Goal: Find specific page/section: Find specific page/section

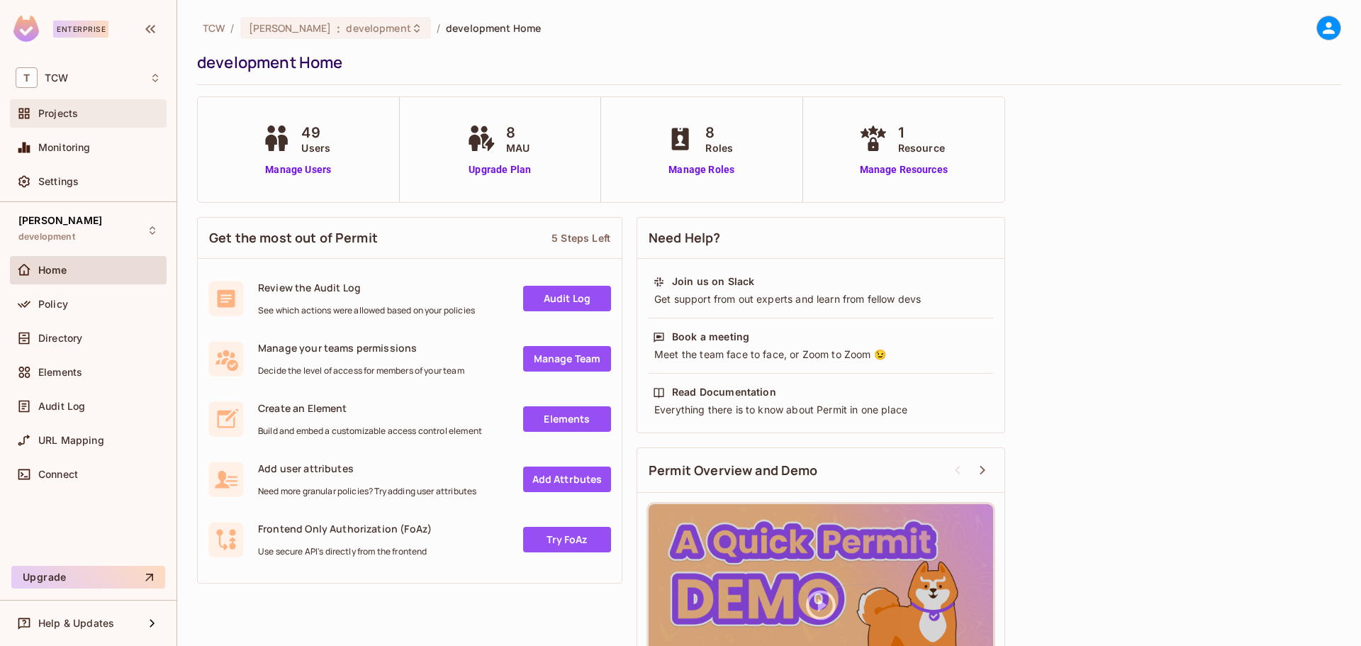
click at [66, 116] on span "Projects" at bounding box center [58, 113] width 40 height 11
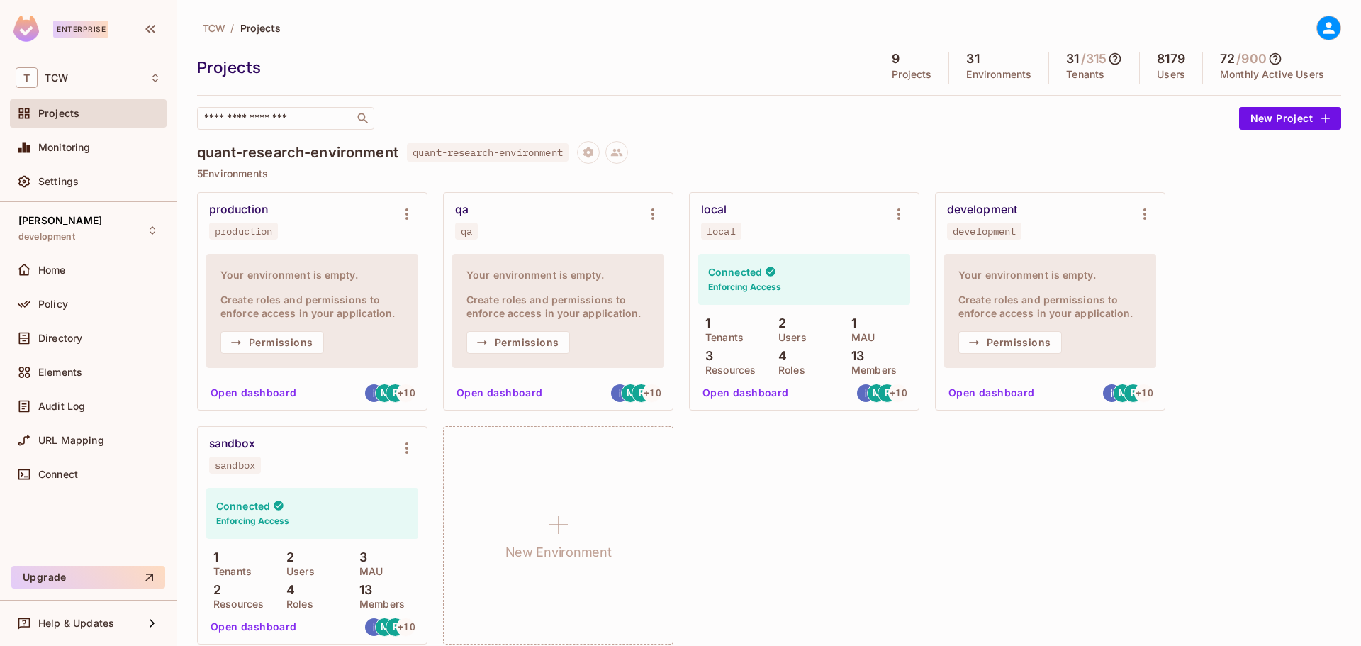
click at [755, 390] on button "Open dashboard" at bounding box center [746, 392] width 98 height 23
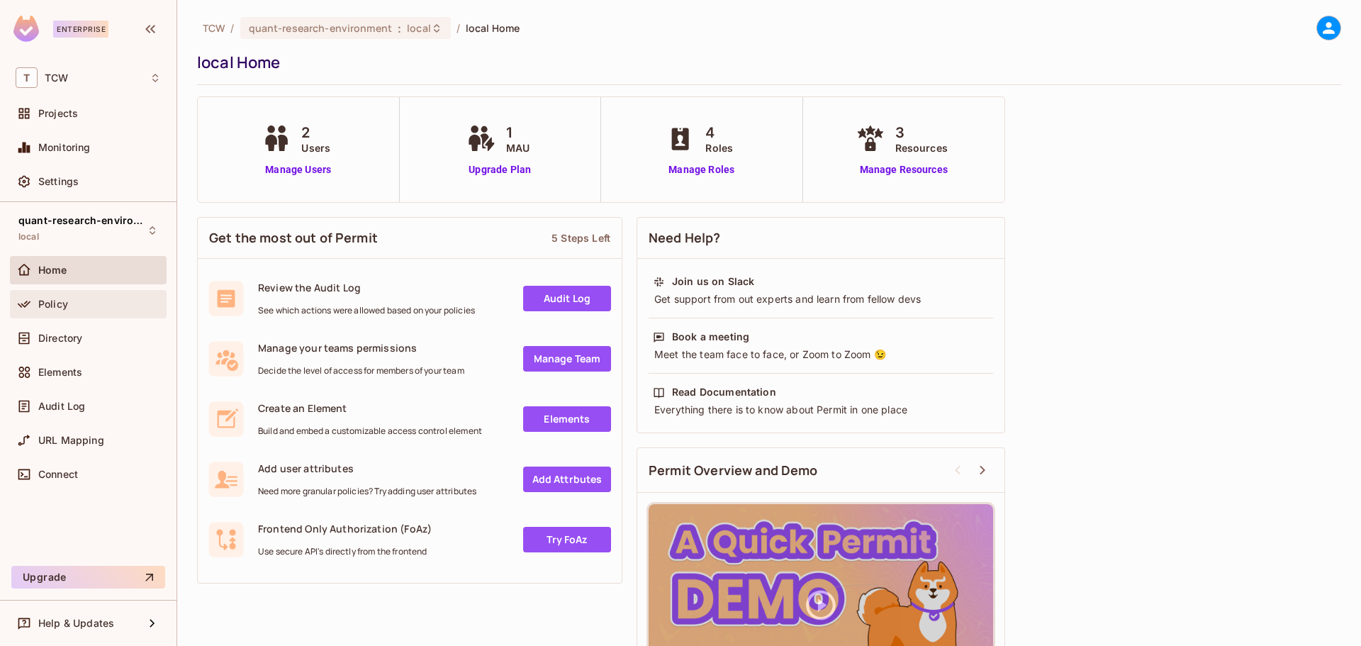
click at [59, 311] on div "Policy" at bounding box center [88, 304] width 145 height 17
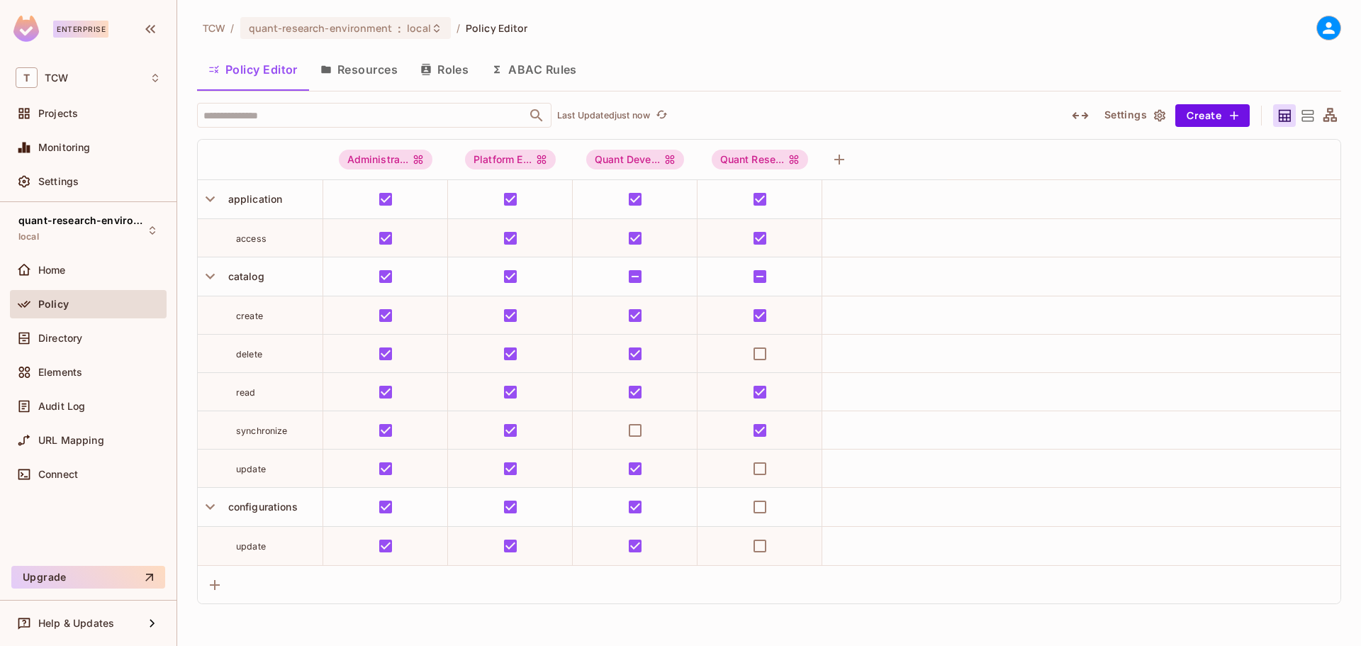
click at [363, 66] on button "Resources" at bounding box center [359, 69] width 100 height 35
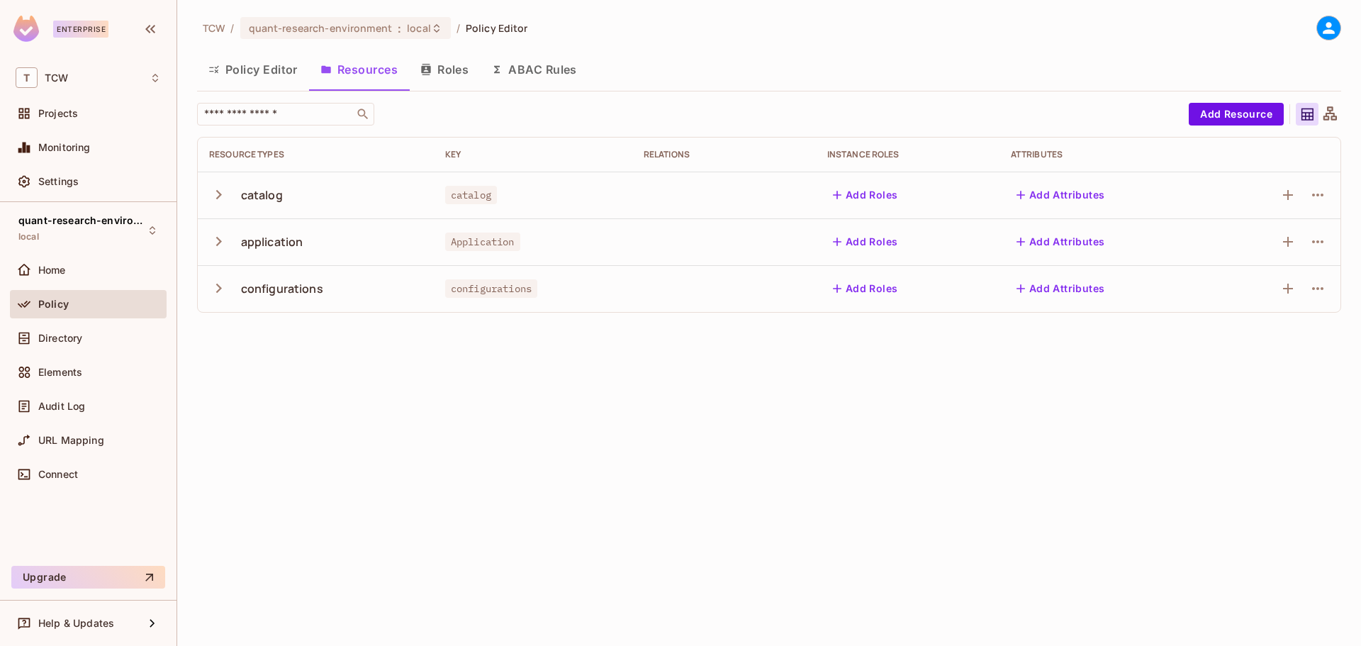
click at [218, 245] on icon "button" at bounding box center [219, 241] width 6 height 9
click at [218, 243] on icon "button" at bounding box center [218, 242] width 9 height 6
click at [426, 26] on span "local" at bounding box center [419, 27] width 24 height 13
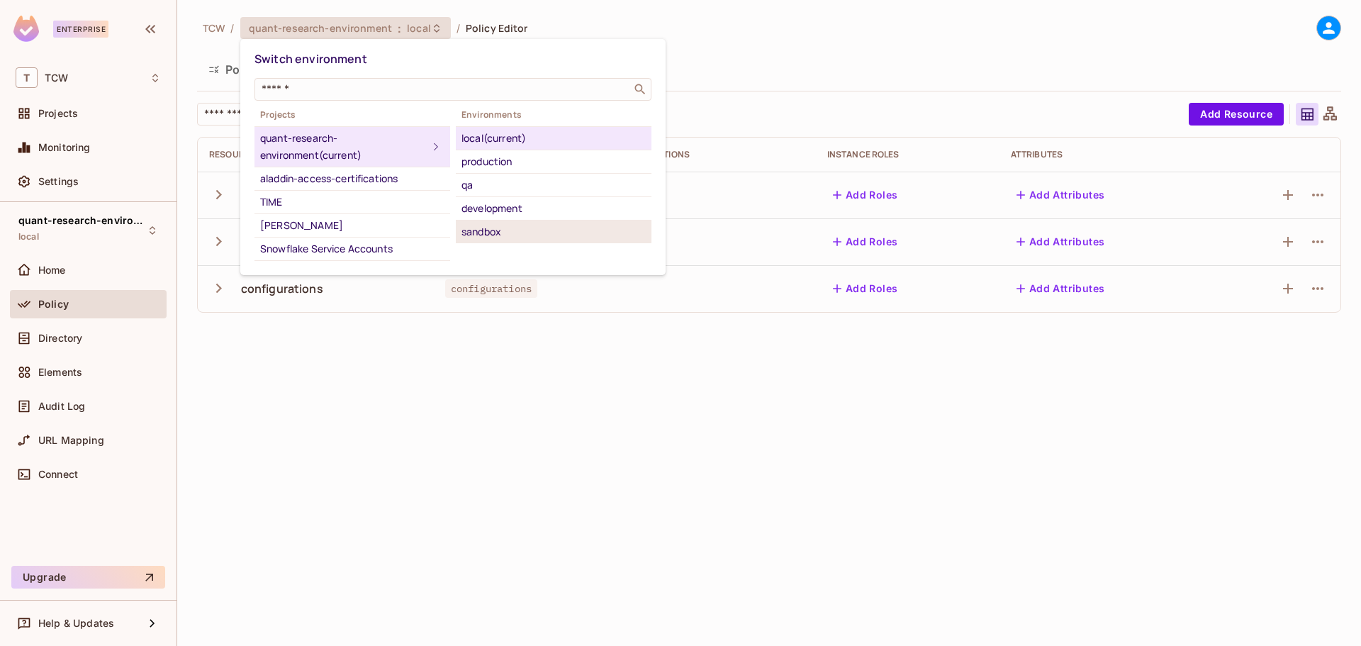
click at [488, 228] on div "sandbox" at bounding box center [554, 231] width 184 height 17
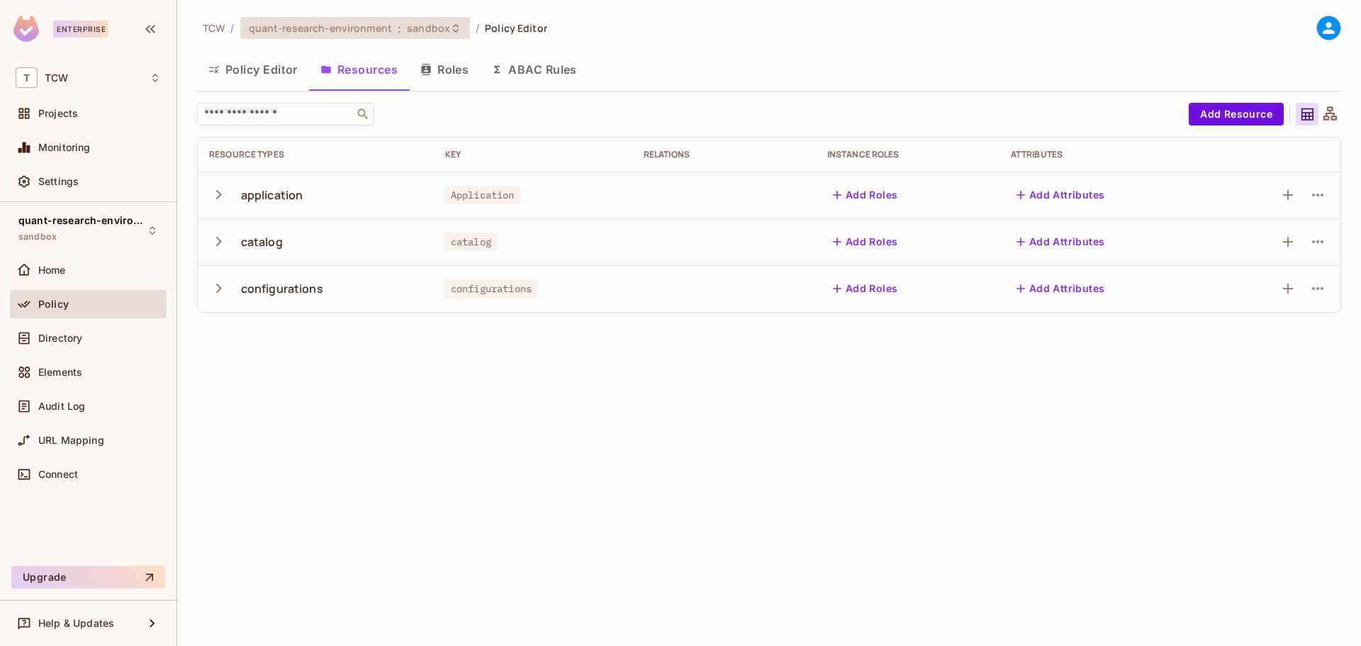
click at [435, 29] on span "sandbox" at bounding box center [428, 27] width 43 height 13
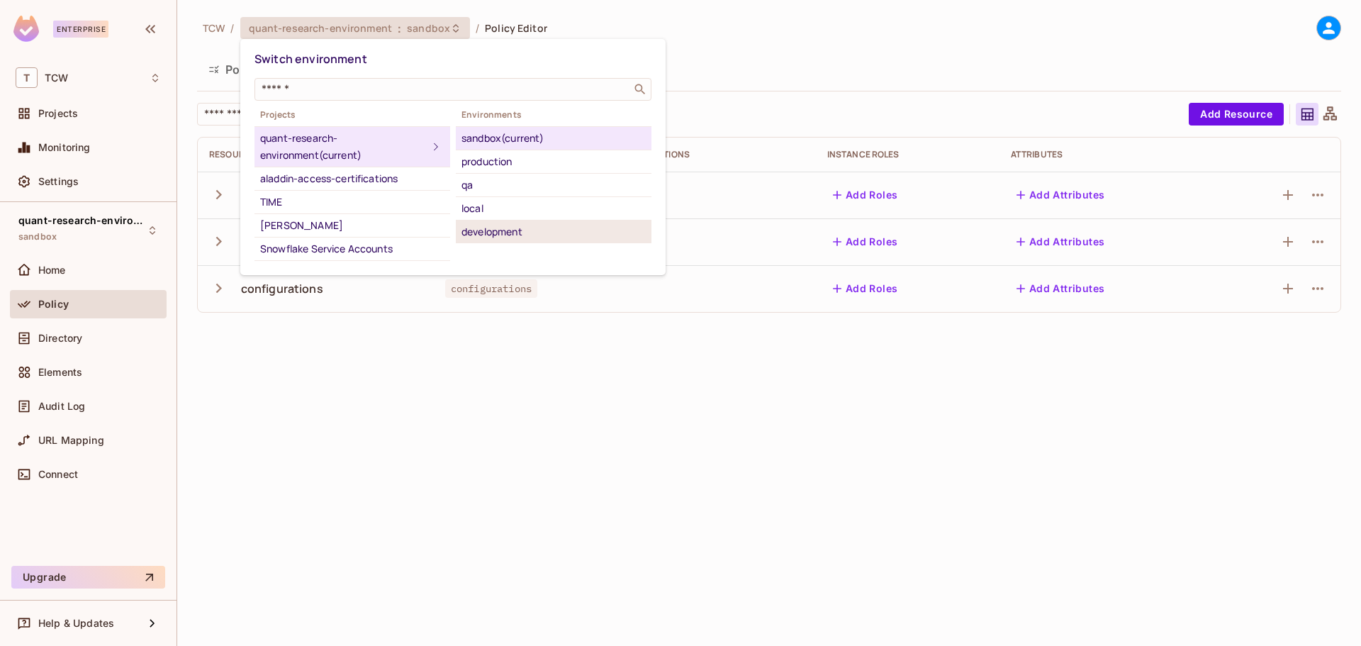
click at [492, 228] on div "development" at bounding box center [554, 231] width 184 height 17
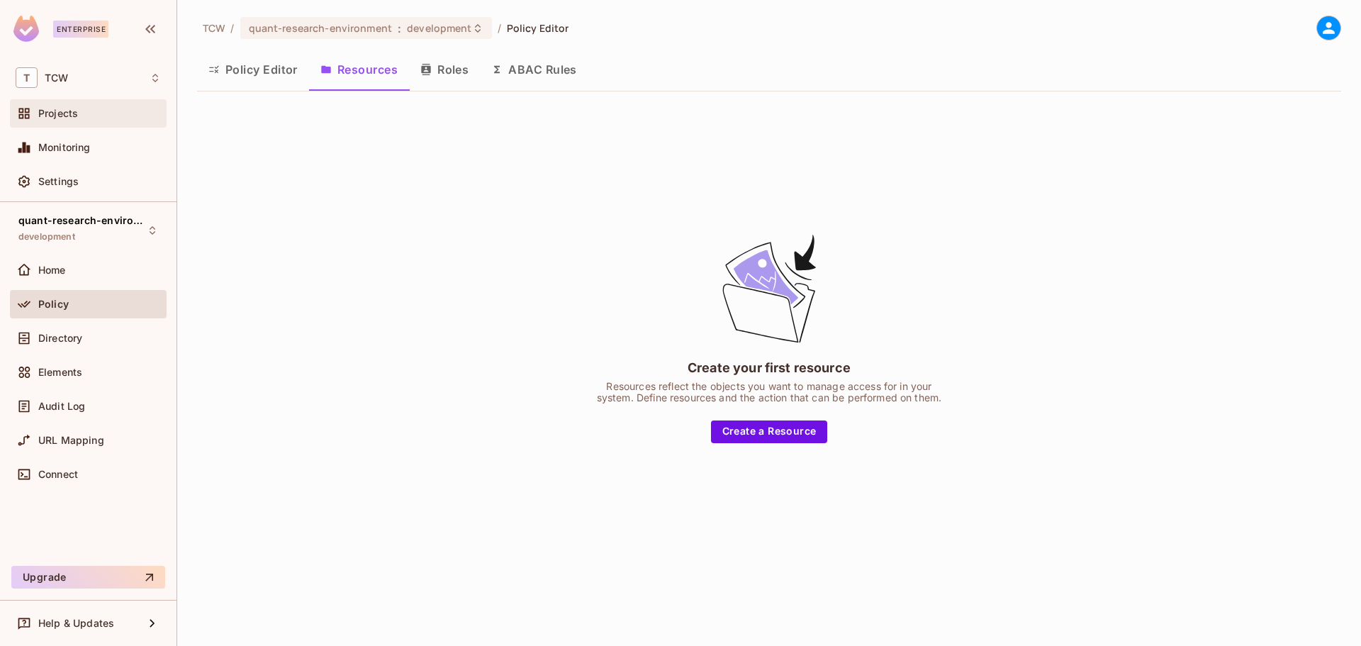
click at [55, 118] on span "Projects" at bounding box center [58, 113] width 40 height 11
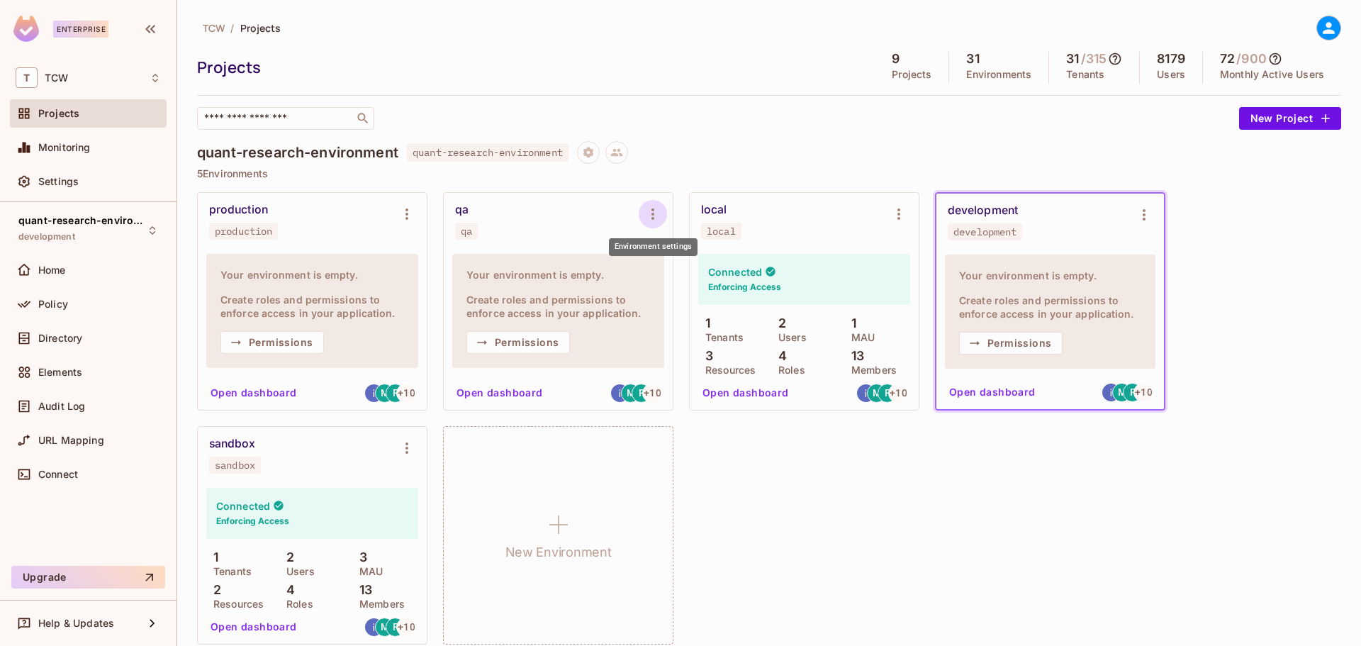
click at [654, 213] on icon "Environment settings" at bounding box center [652, 214] width 17 height 17
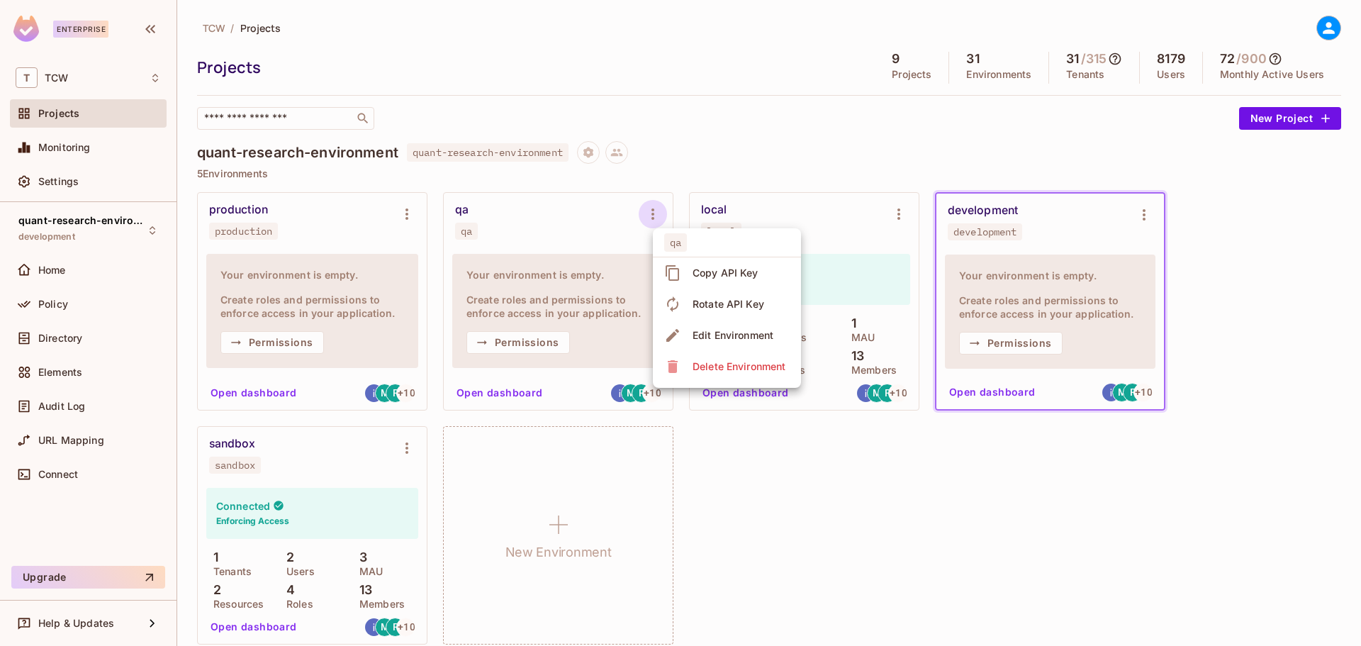
click at [663, 166] on div at bounding box center [680, 323] width 1361 height 646
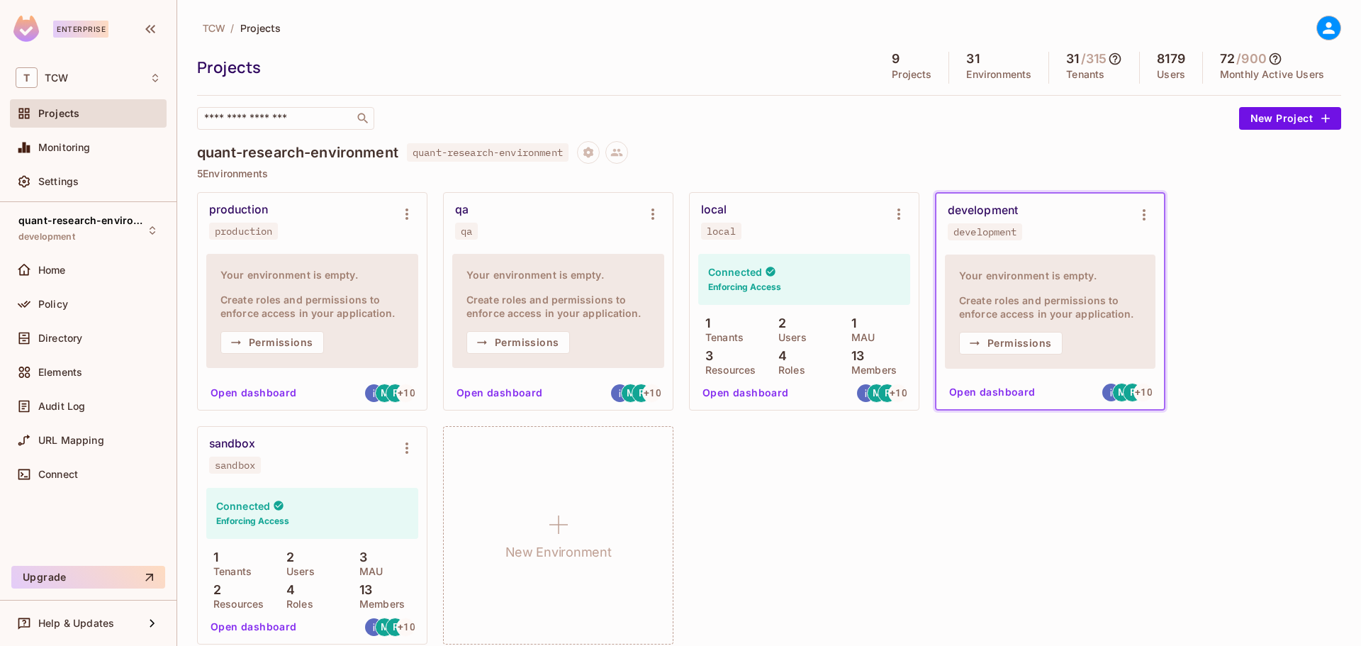
click at [976, 390] on button "Open dashboard" at bounding box center [993, 392] width 98 height 23
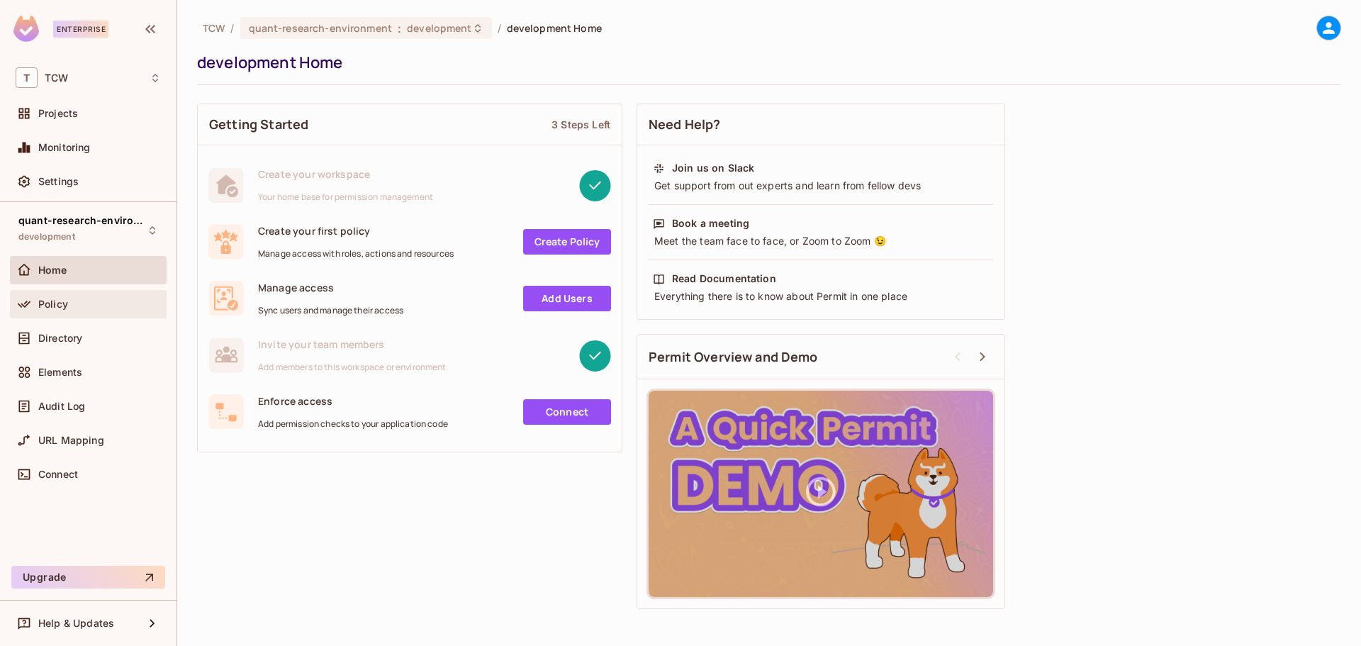
click at [58, 308] on span "Policy" at bounding box center [53, 303] width 30 height 11
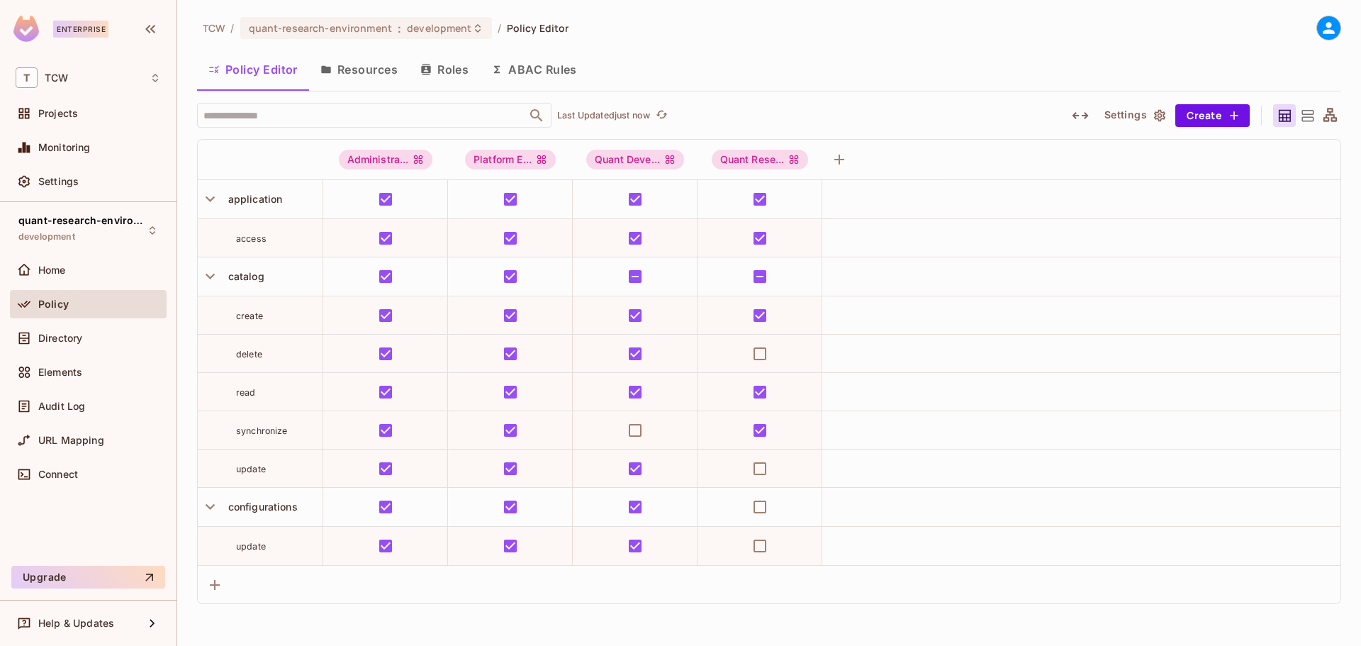
click at [337, 76] on button "Resources" at bounding box center [359, 69] width 100 height 35
